Goal: Task Accomplishment & Management: Manage account settings

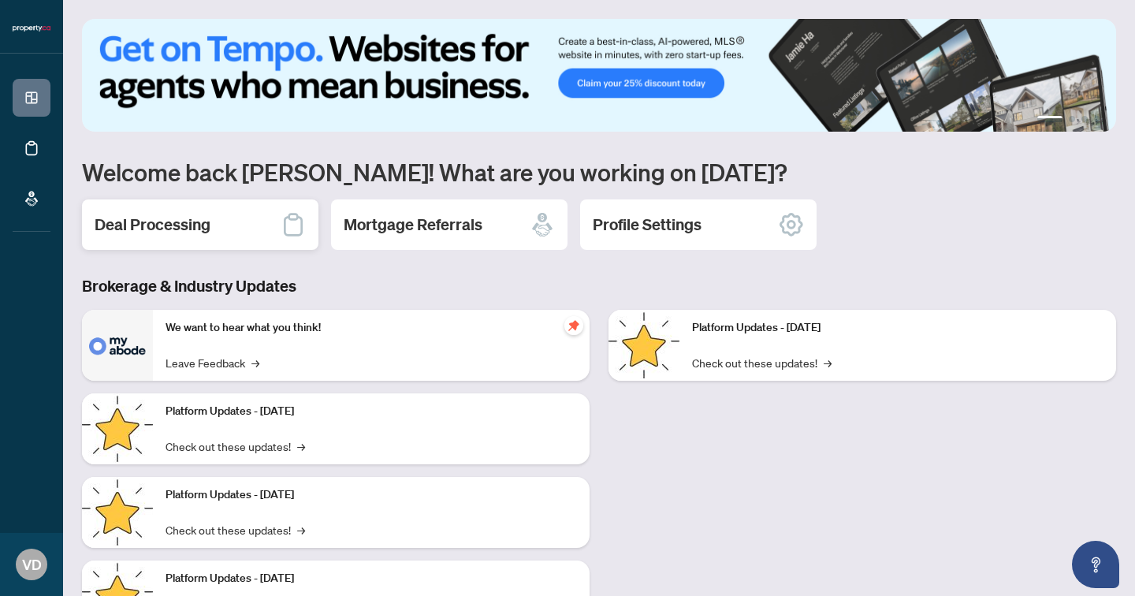
click at [255, 221] on div "Deal Processing" at bounding box center [200, 224] width 237 height 50
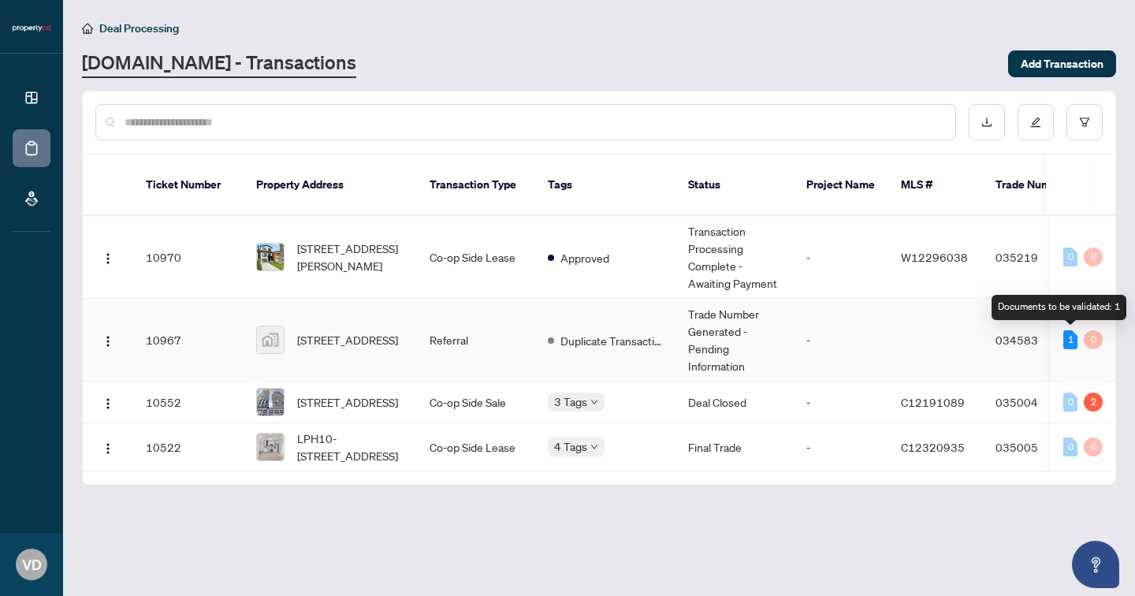
click at [1071, 341] on div "1" at bounding box center [1071, 339] width 14 height 19
click at [1069, 347] on div "1" at bounding box center [1071, 339] width 14 height 19
click at [420, 544] on main "Deal Processing [DOMAIN_NAME] - Transactions Add Transaction Ticket Number Prop…" at bounding box center [599, 298] width 1072 height 596
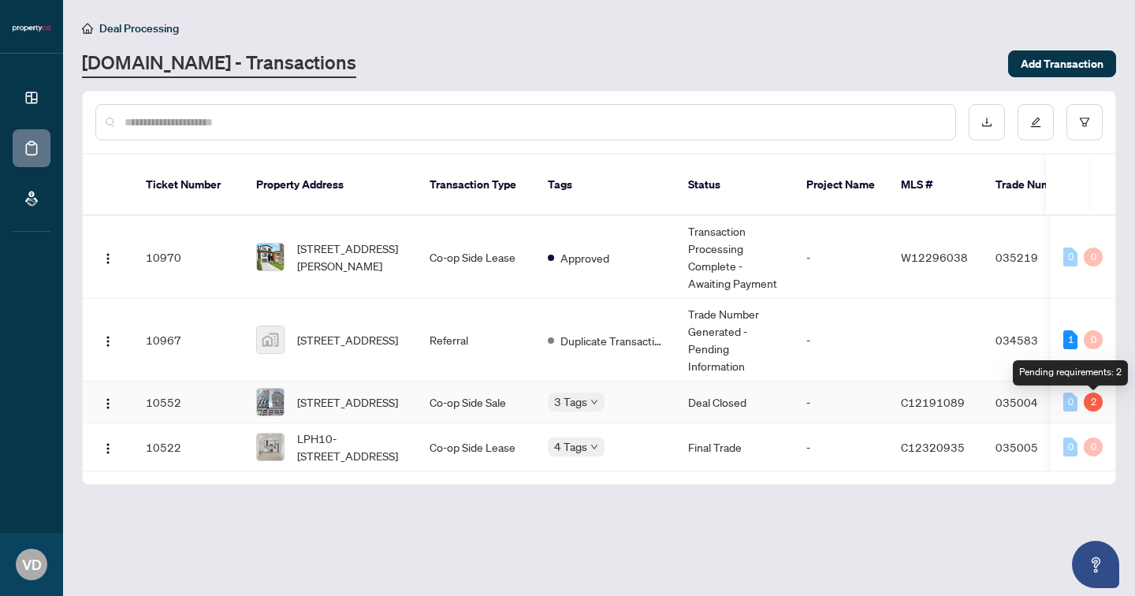
click at [1088, 404] on div "2" at bounding box center [1093, 402] width 19 height 19
click at [483, 397] on td "Co-op Side Sale" at bounding box center [476, 403] width 118 height 42
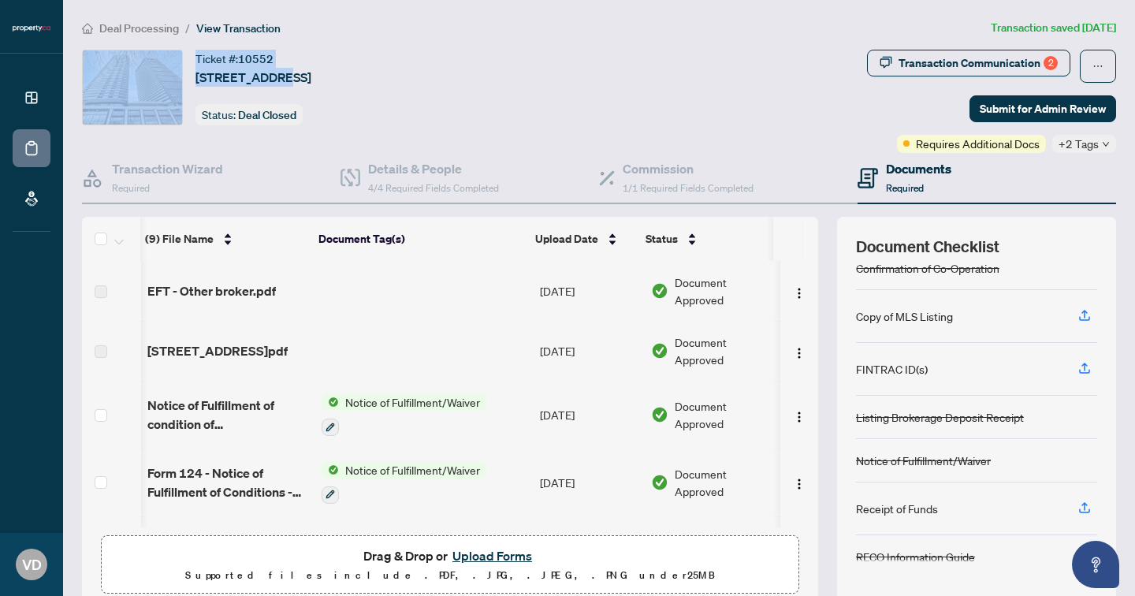
drag, startPoint x: 278, startPoint y: 79, endPoint x: 175, endPoint y: 95, distance: 103.7
click at [175, 95] on div "Ticket #: 10552 [STREET_ADDRESS] Status: Deal Closed" at bounding box center [471, 88] width 779 height 76
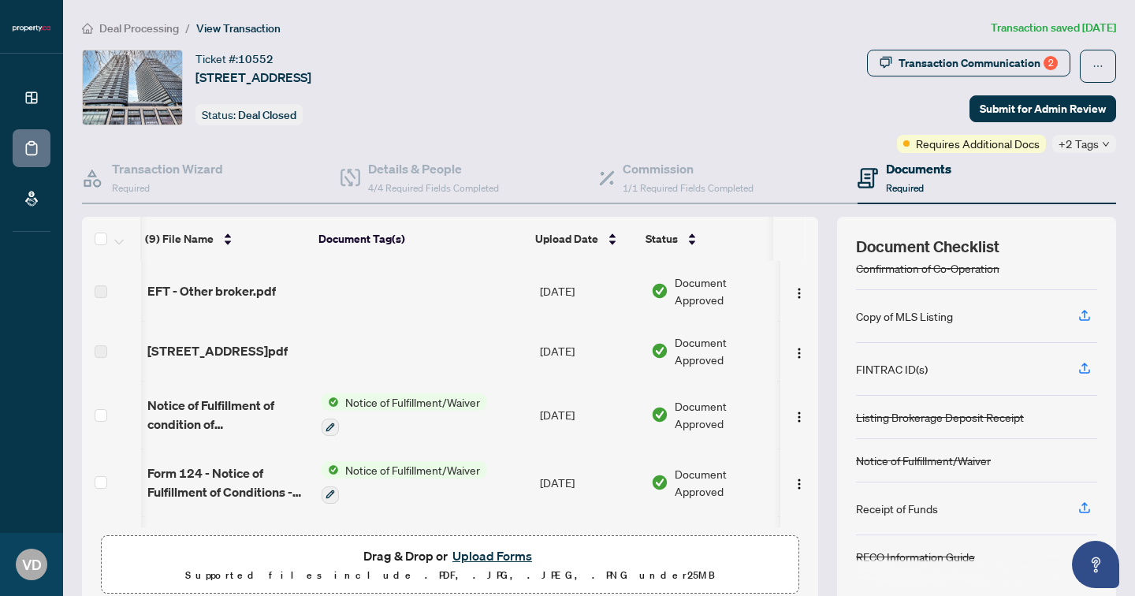
click at [244, 95] on div "Ticket #: 10552 [STREET_ADDRESS] Status: Deal Closed" at bounding box center [254, 88] width 116 height 76
drag, startPoint x: 292, startPoint y: 78, endPoint x: 192, endPoint y: 77, distance: 99.4
click at [192, 77] on div "Ticket #: 10552 [STREET_ADDRESS] Status: Deal Closed" at bounding box center [471, 88] width 779 height 76
copy span "[STREET_ADDRESS]"
click at [1083, 317] on icon "button" at bounding box center [1084, 318] width 11 height 4
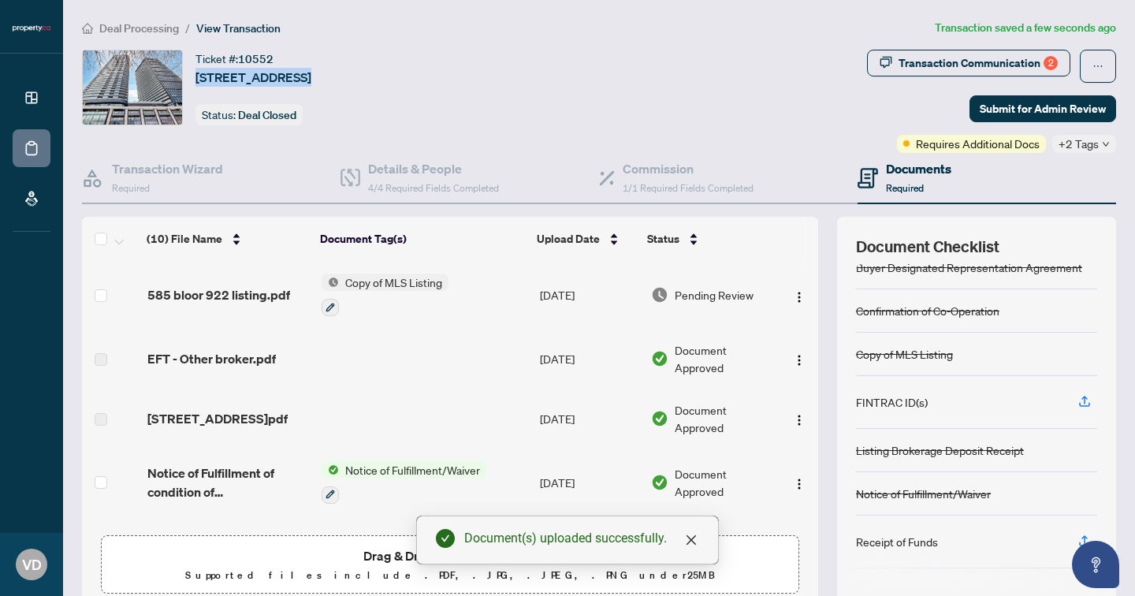
scroll to position [95, 0]
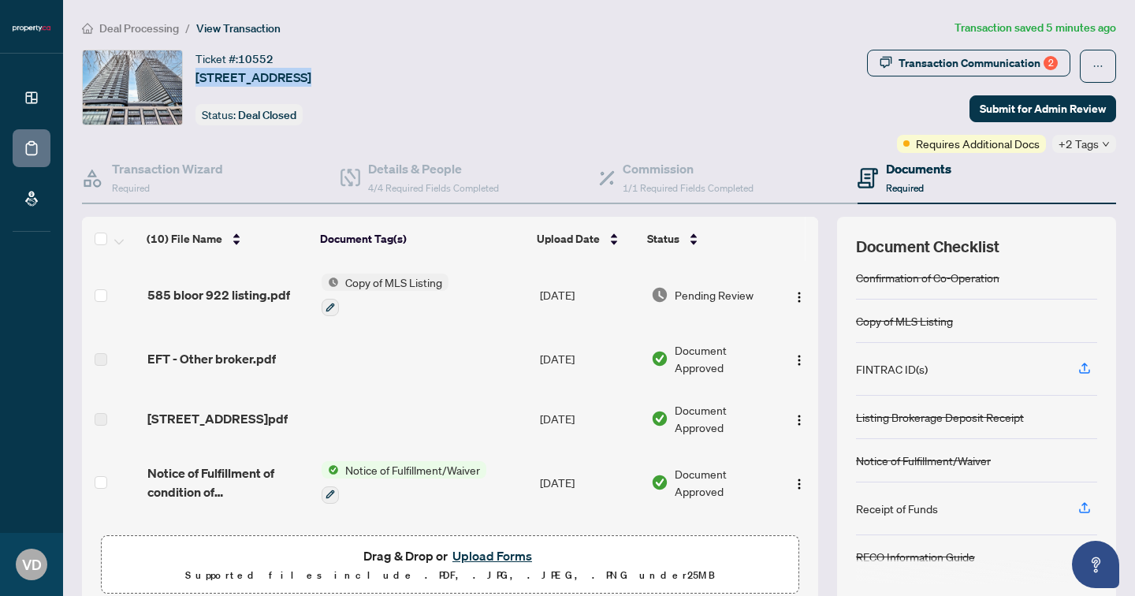
click at [410, 285] on span "Copy of MLS Listing" at bounding box center [394, 282] width 110 height 17
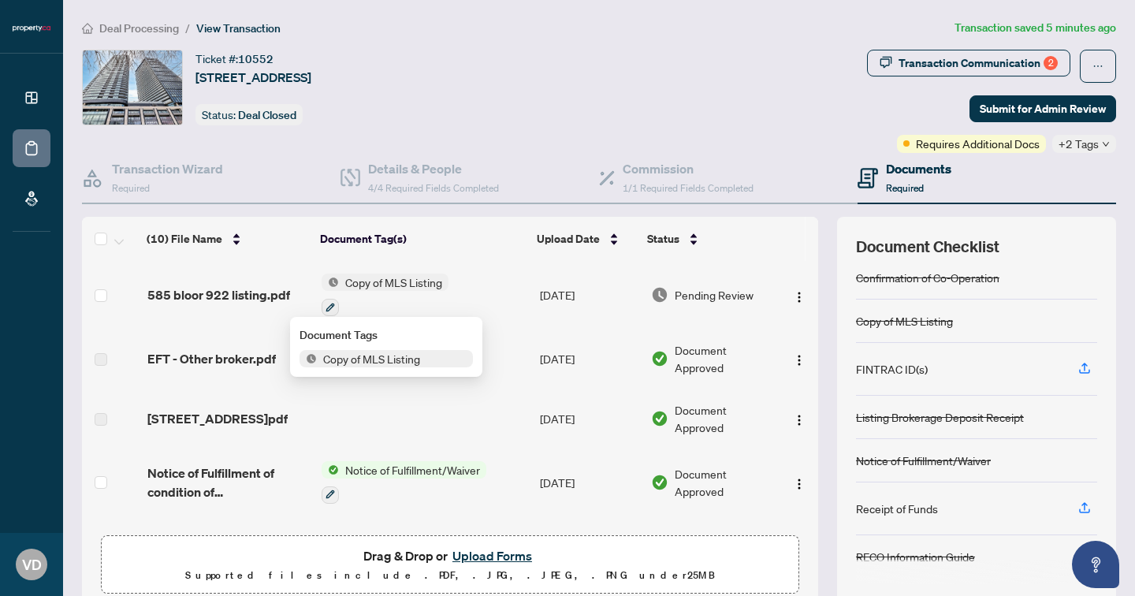
click at [411, 354] on span "Copy of MLS Listing" at bounding box center [372, 358] width 110 height 17
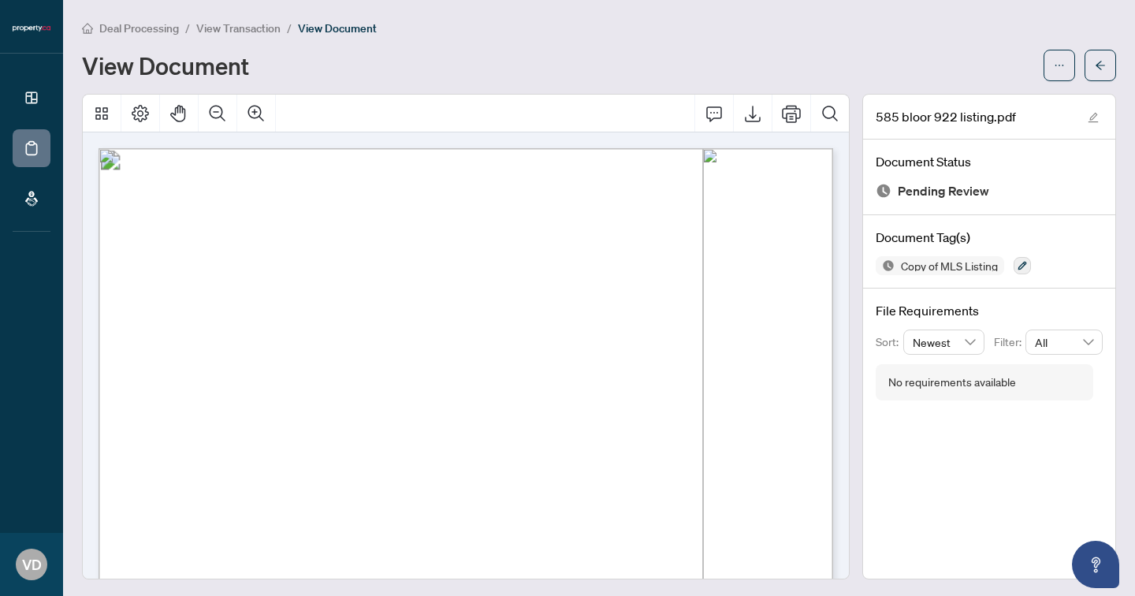
drag, startPoint x: 230, startPoint y: 406, endPoint x: 170, endPoint y: 405, distance: 60.7
click at [170, 148] on p "[STREET_ADDRESS] Sold: $672,000 List: $599,000 [GEOGRAPHIC_DATA][PERSON_NAME] […" at bounding box center [658, 148] width 1119 height 0
drag, startPoint x: 170, startPoint y: 402, endPoint x: 227, endPoint y: 403, distance: 57.6
click at [227, 148] on p "[STREET_ADDRESS] Sold: $672,000 List: $599,000 [GEOGRAPHIC_DATA][PERSON_NAME] […" at bounding box center [658, 148] width 1119 height 0
click at [1101, 64] on icon "arrow-left" at bounding box center [1100, 65] width 9 height 9
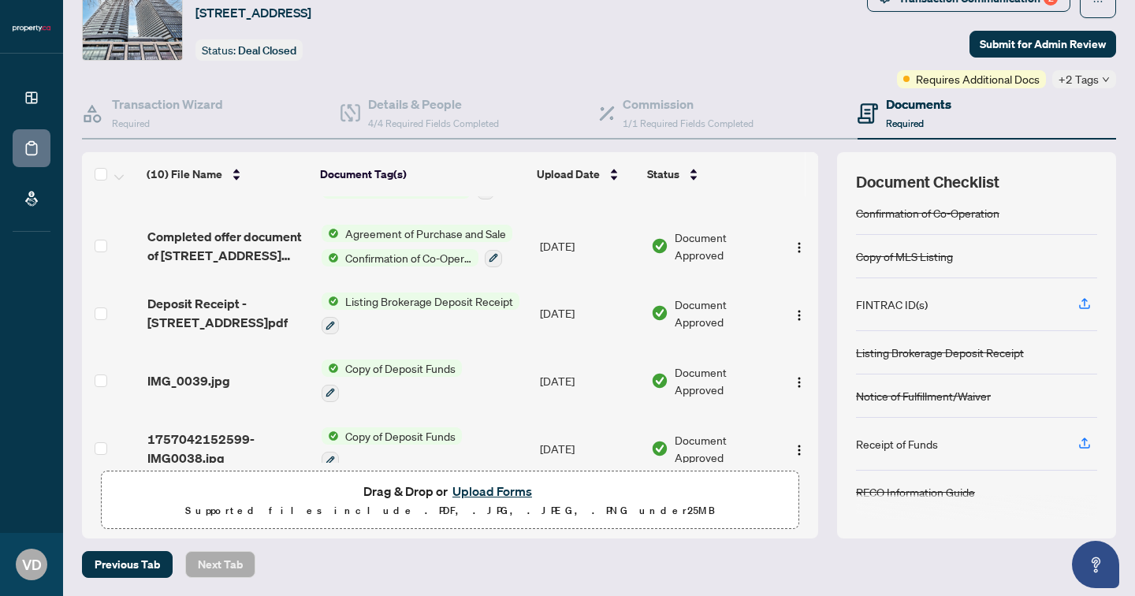
scroll to position [393, 0]
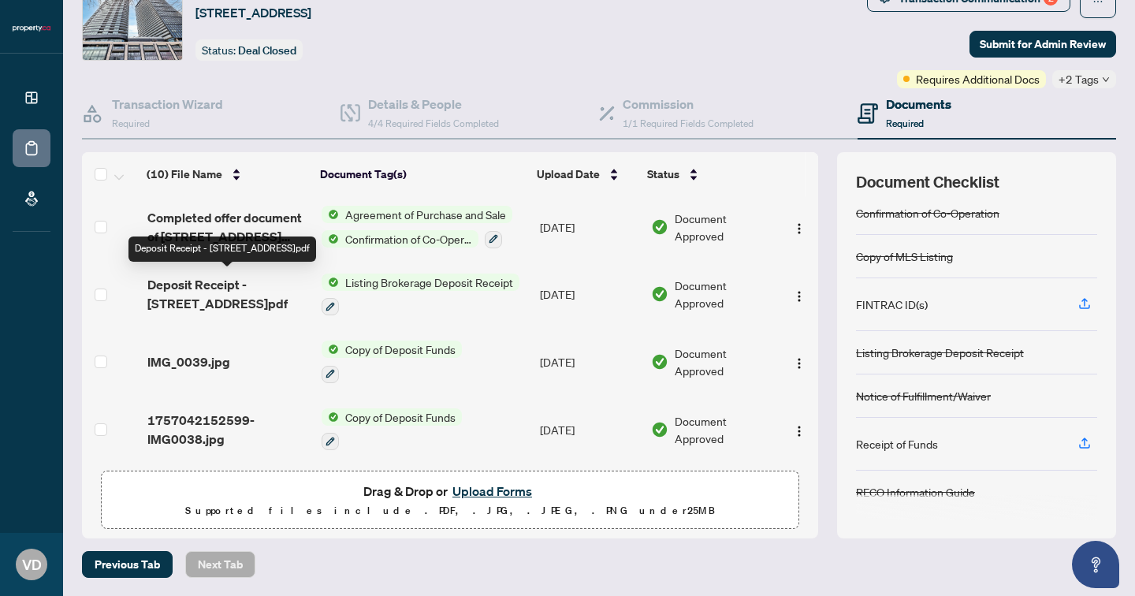
click at [245, 281] on span "Deposit Receipt - [STREET_ADDRESS]pdf" at bounding box center [228, 294] width 162 height 38
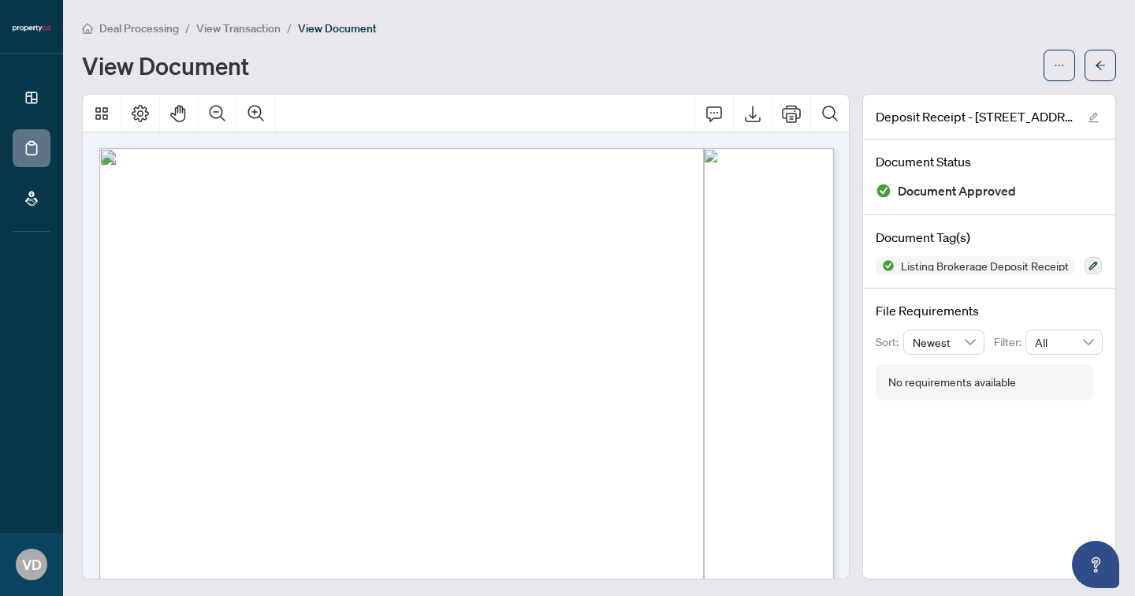
click at [434, 426] on div "PROPERTY NAME & ADDRESS: AMOUNT (IN WORDS) (C$): CHEQUE/TRANSFER DATE : NAME OF…" at bounding box center [531, 482] width 865 height 668
click at [1111, 58] on button "button" at bounding box center [1101, 66] width 32 height 32
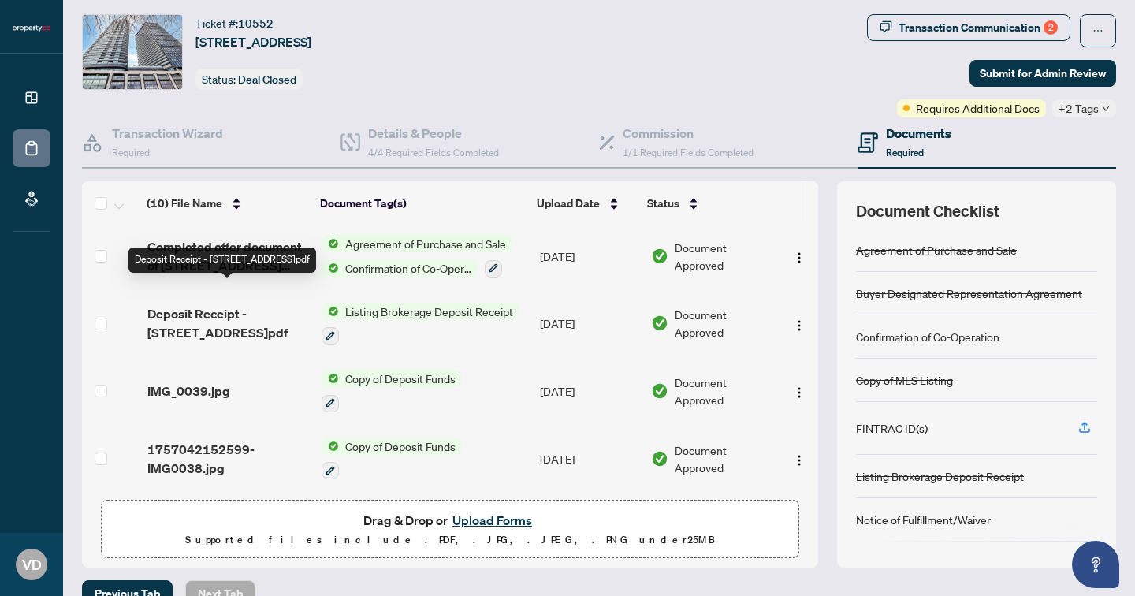
scroll to position [65, 0]
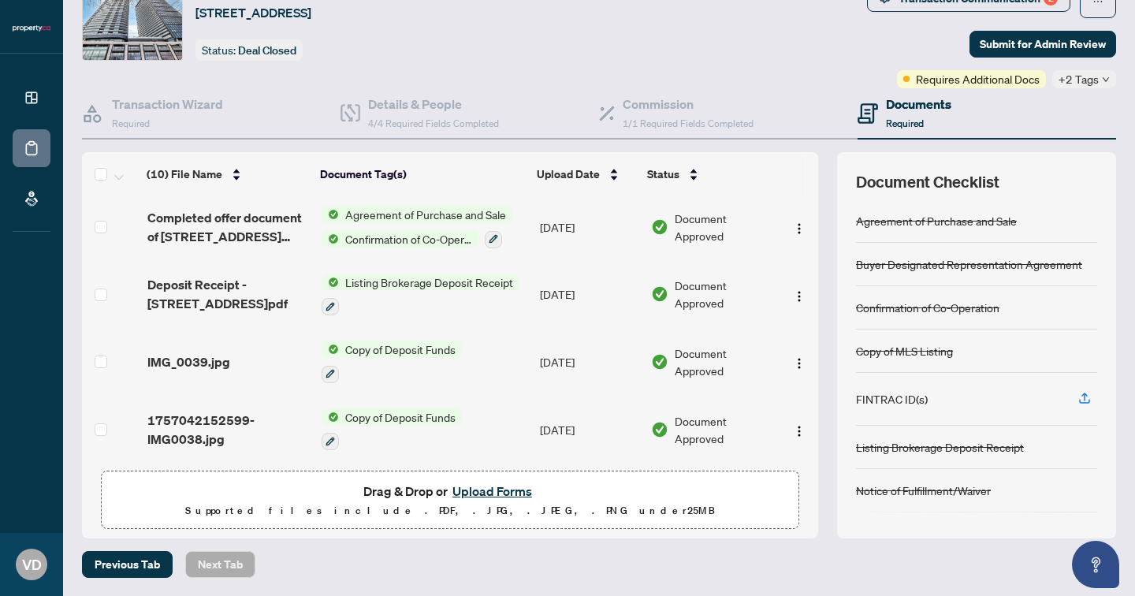
click at [204, 356] on span "IMG_0039.jpg" at bounding box center [188, 361] width 83 height 19
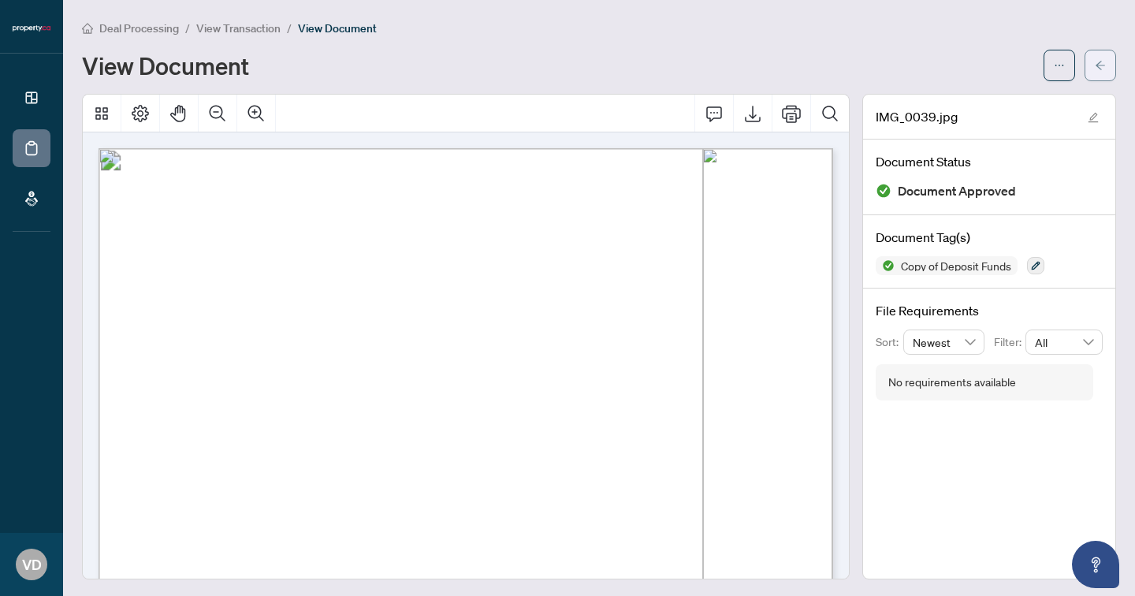
click at [1109, 68] on button "button" at bounding box center [1101, 66] width 32 height 32
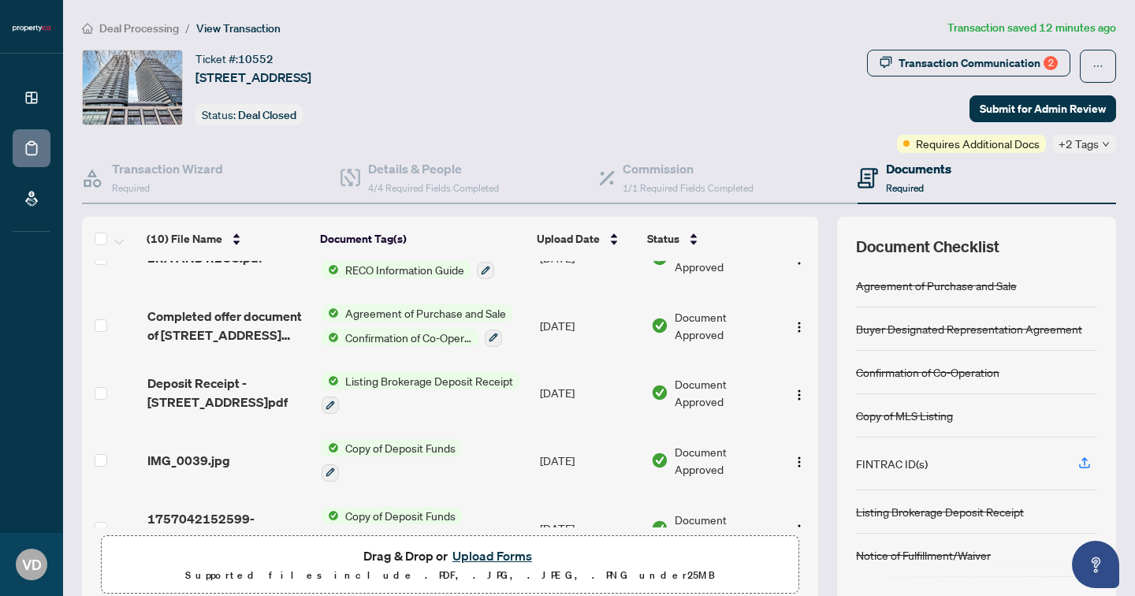
scroll to position [393, 0]
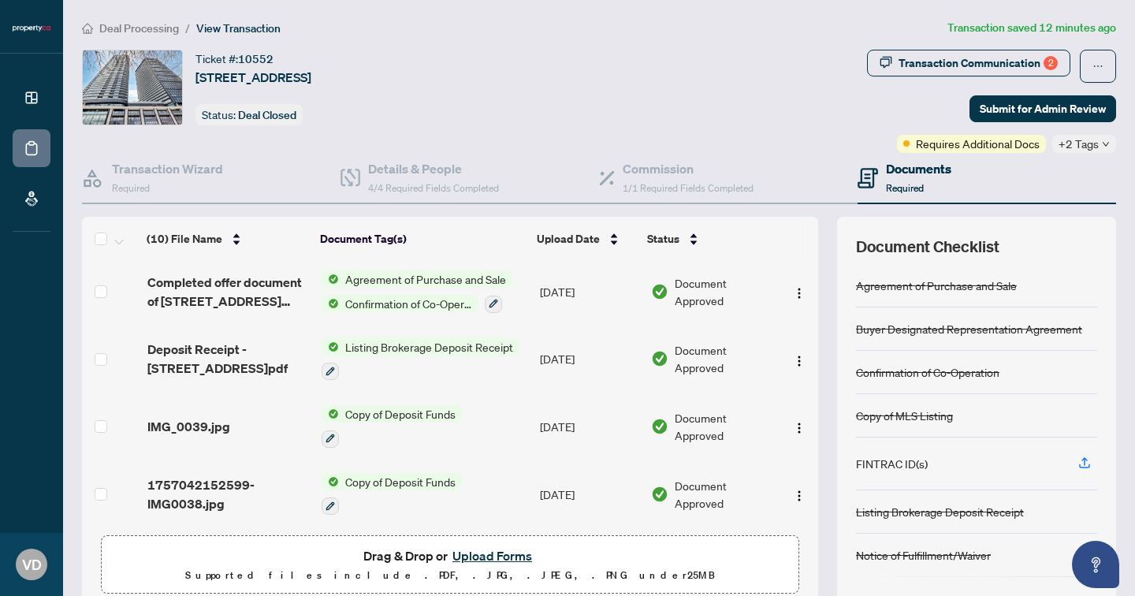
click at [215, 487] on span "1757042152599-IMG0038.jpg" at bounding box center [228, 494] width 162 height 38
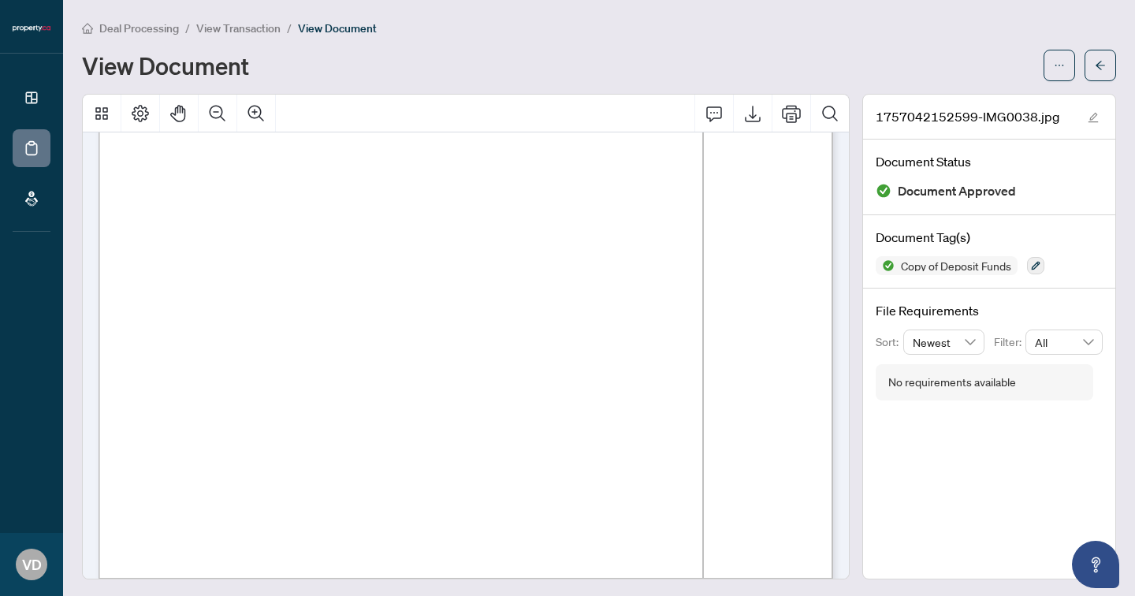
scroll to position [288, 0]
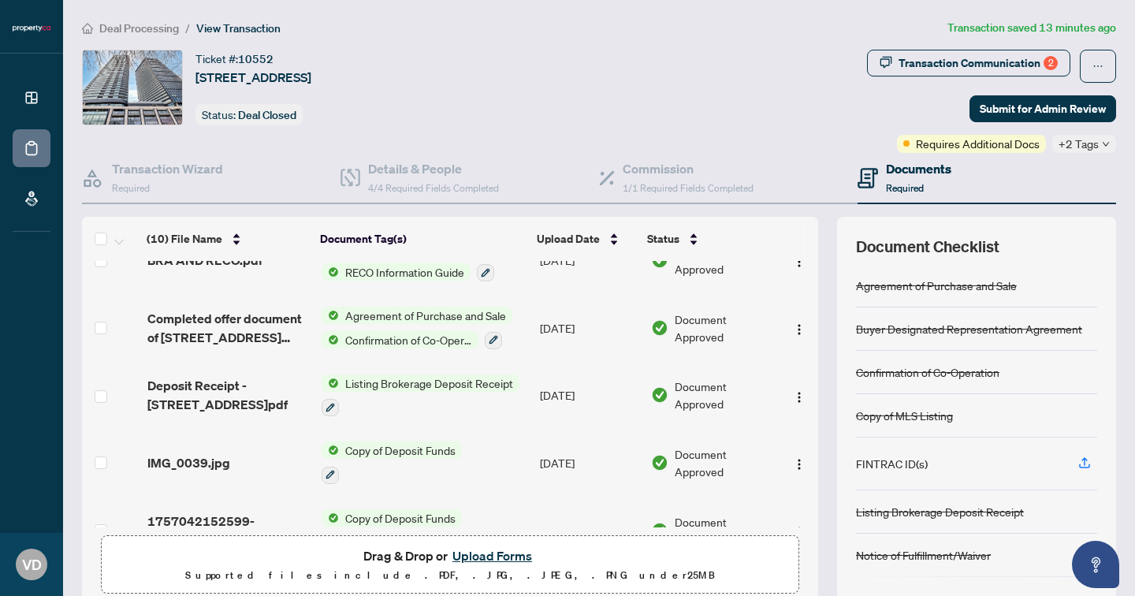
scroll to position [364, 0]
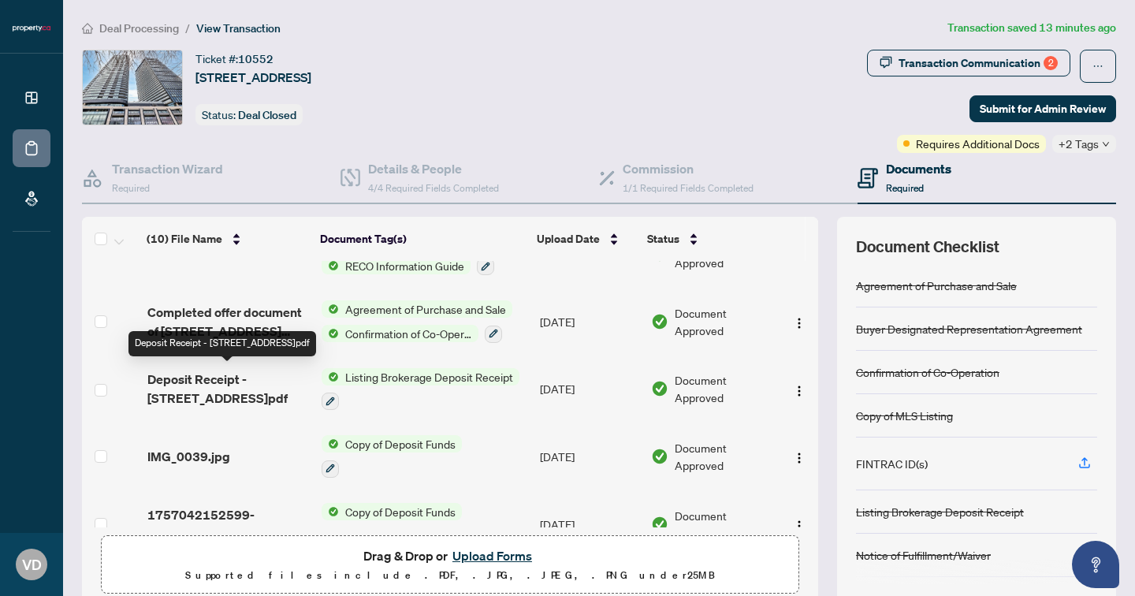
click at [267, 382] on span "Deposit Receipt - [STREET_ADDRESS]pdf" at bounding box center [228, 389] width 162 height 38
